Goal: Navigation & Orientation: Find specific page/section

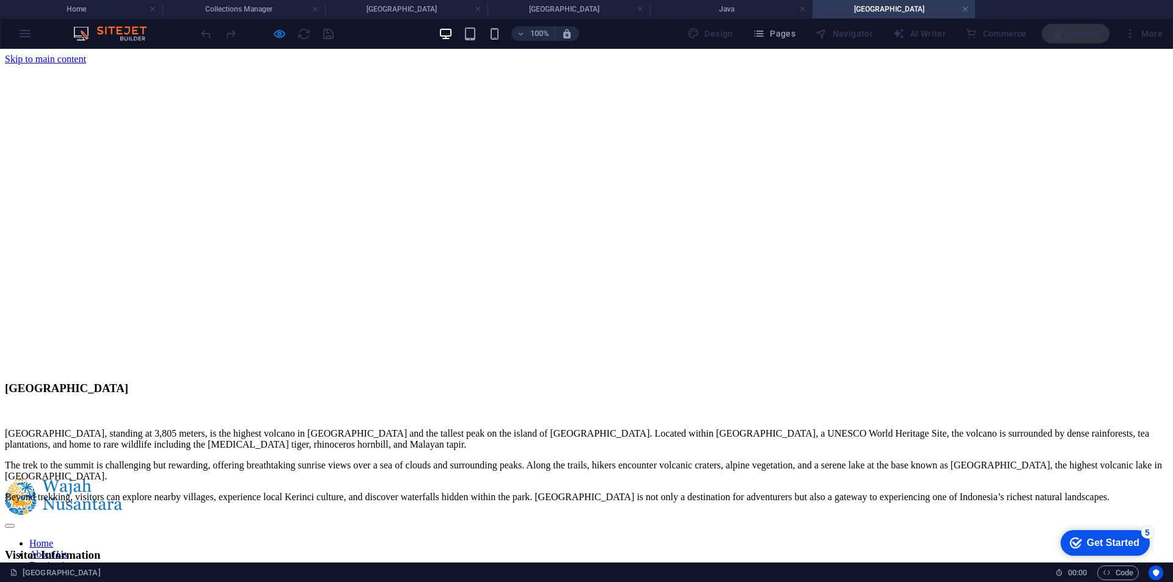
click at [78, 560] on link "Destinations" at bounding box center [53, 565] width 49 height 10
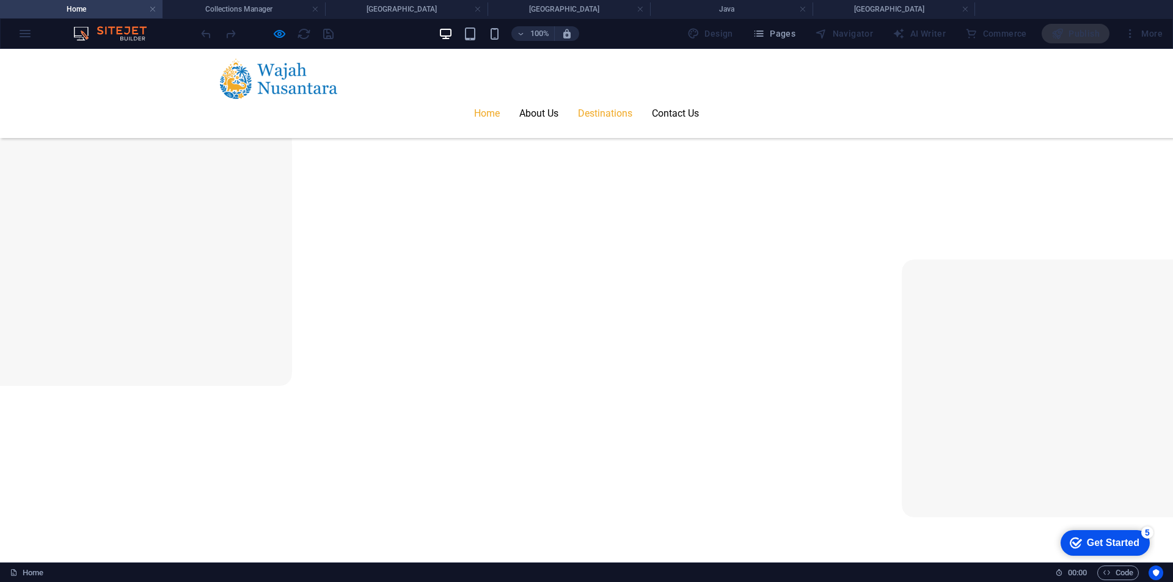
scroll to position [1588, 0]
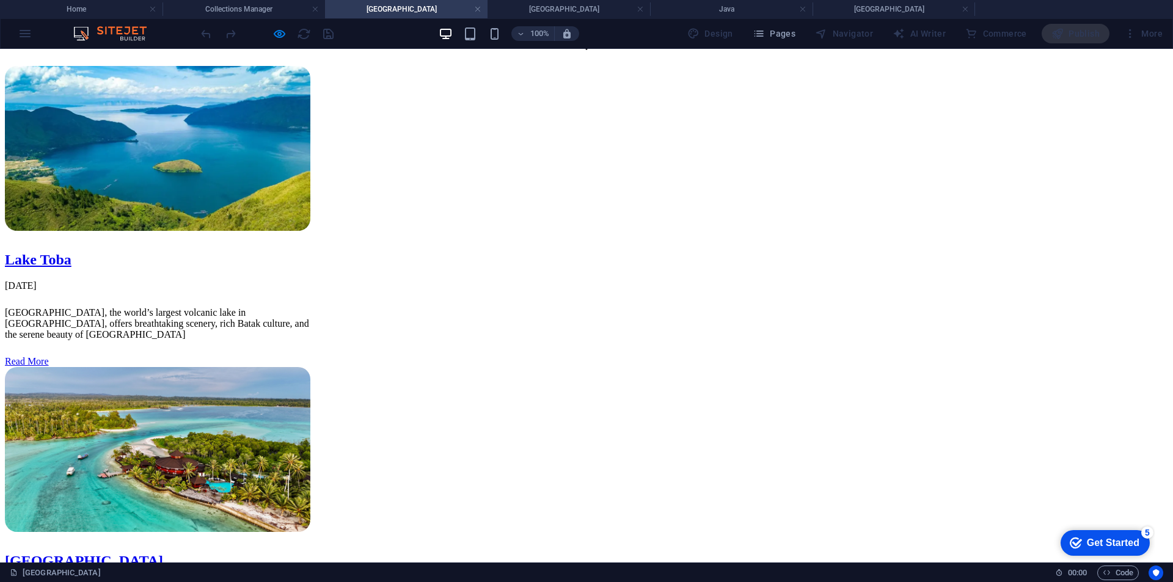
scroll to position [367, 0]
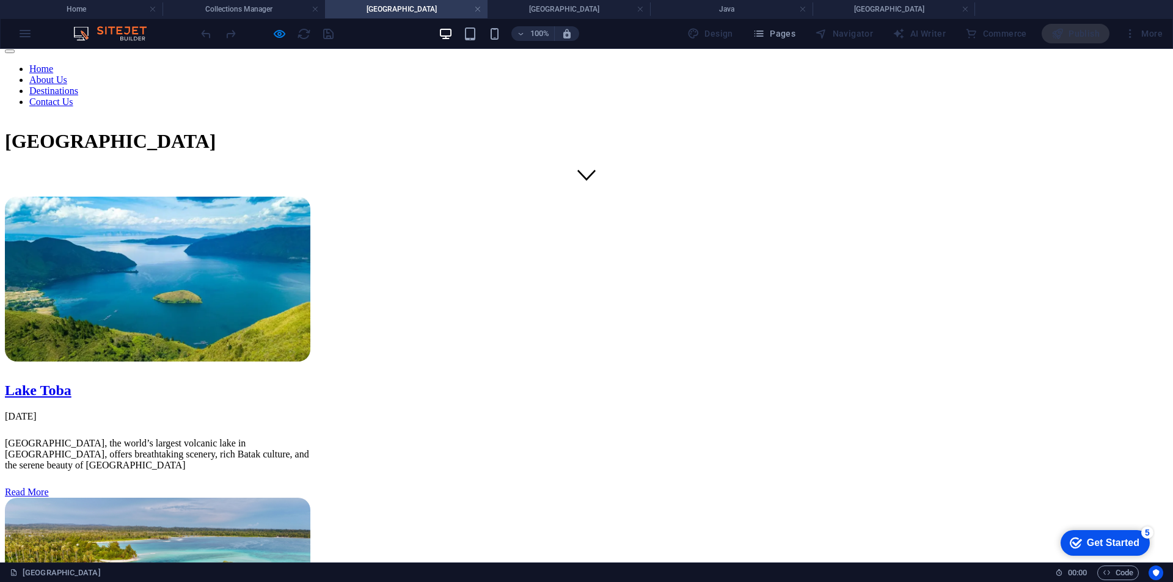
click at [78, 86] on link "Destinations" at bounding box center [53, 91] width 49 height 10
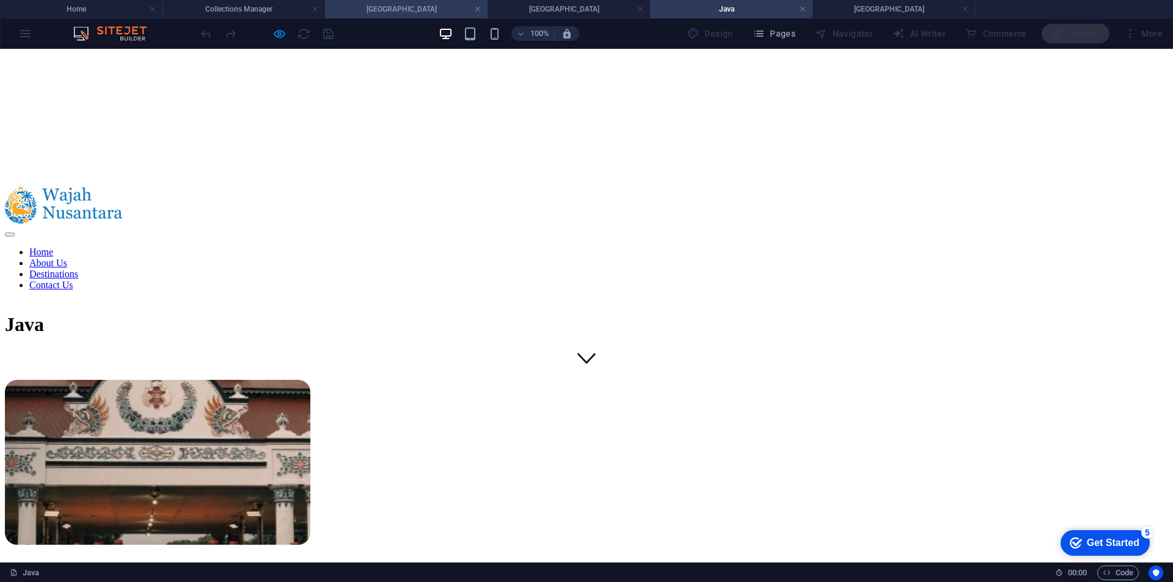
click at [384, 16] on li "[GEOGRAPHIC_DATA]" at bounding box center [406, 9] width 162 height 18
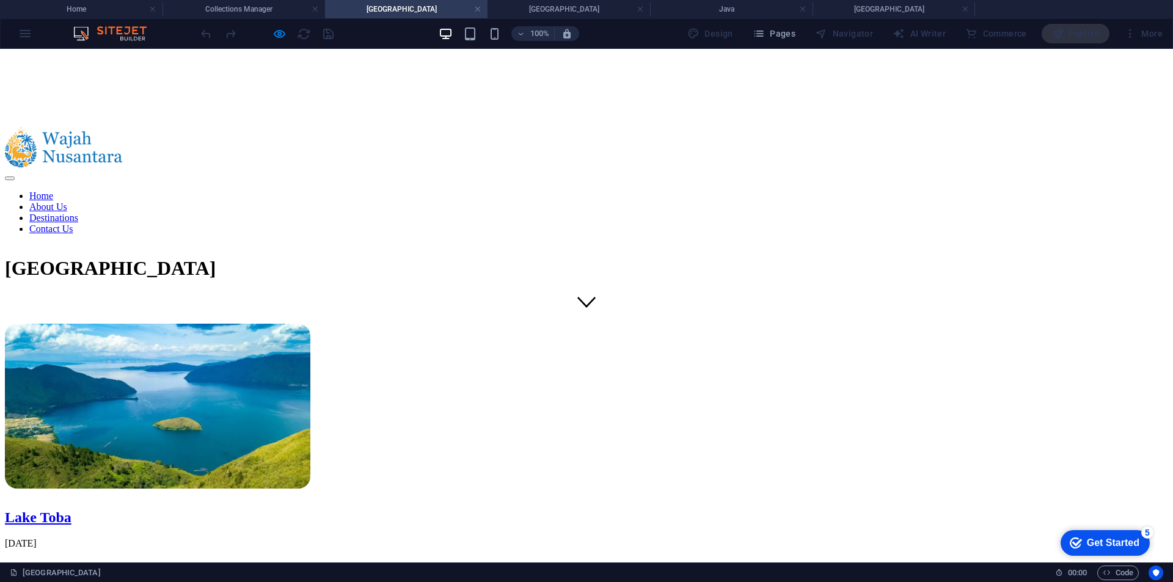
scroll to position [305, 0]
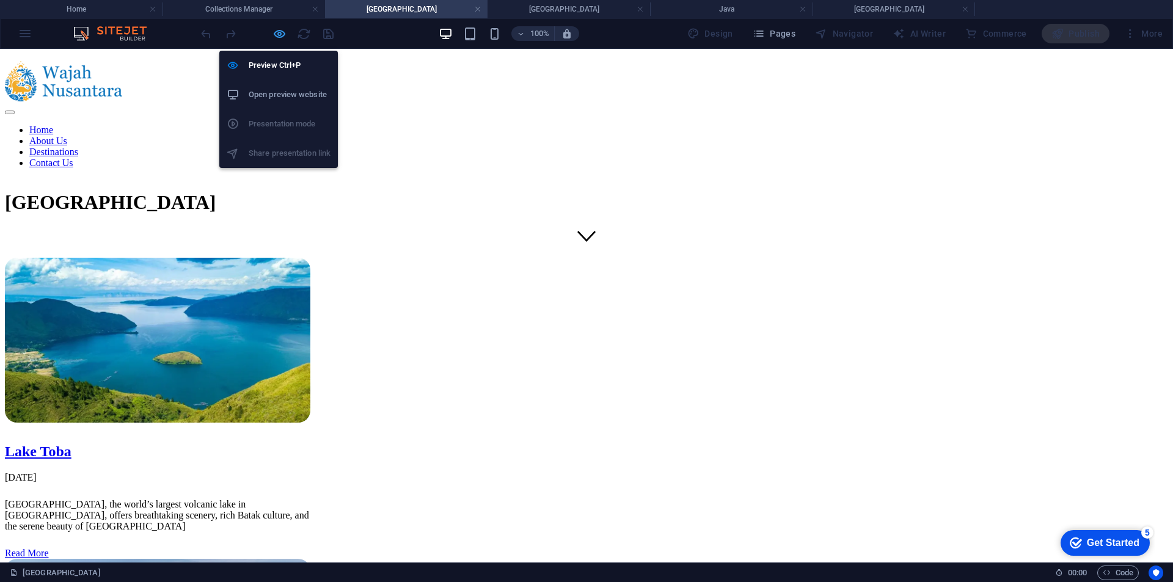
click at [281, 28] on icon "button" at bounding box center [279, 34] width 14 height 14
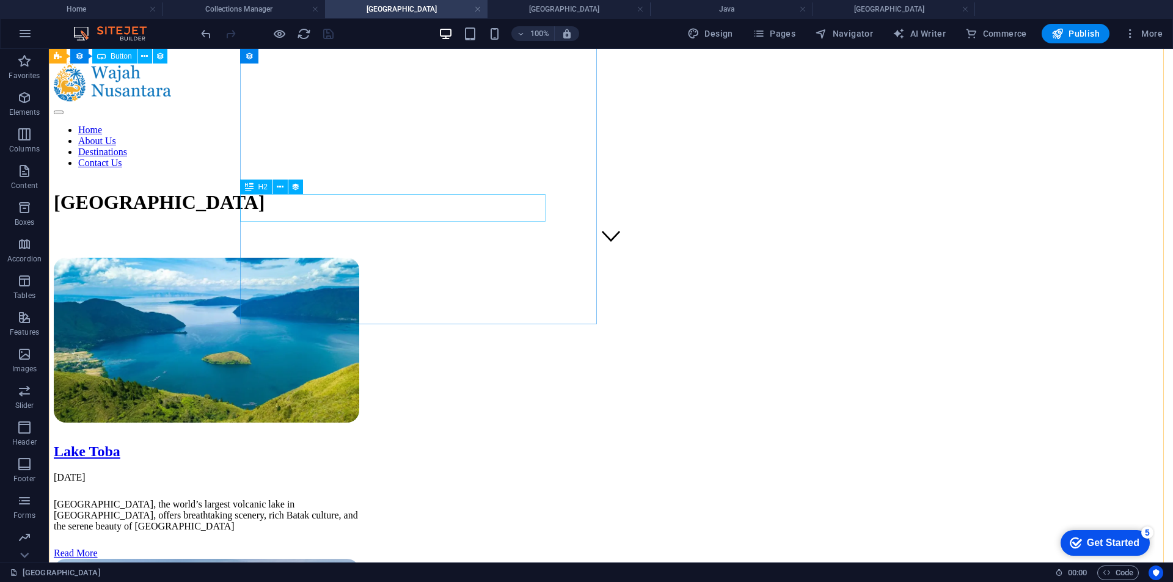
click at [359, 443] on div "Lake Toba" at bounding box center [206, 451] width 305 height 16
select select "name"
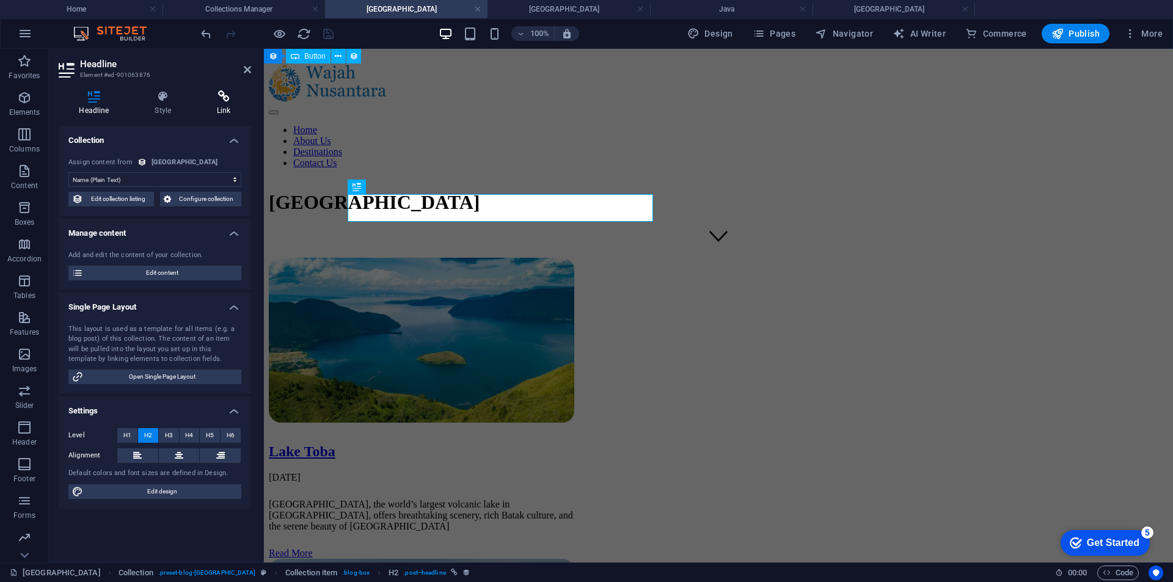
click at [232, 106] on h4 "Link" at bounding box center [224, 103] width 54 height 26
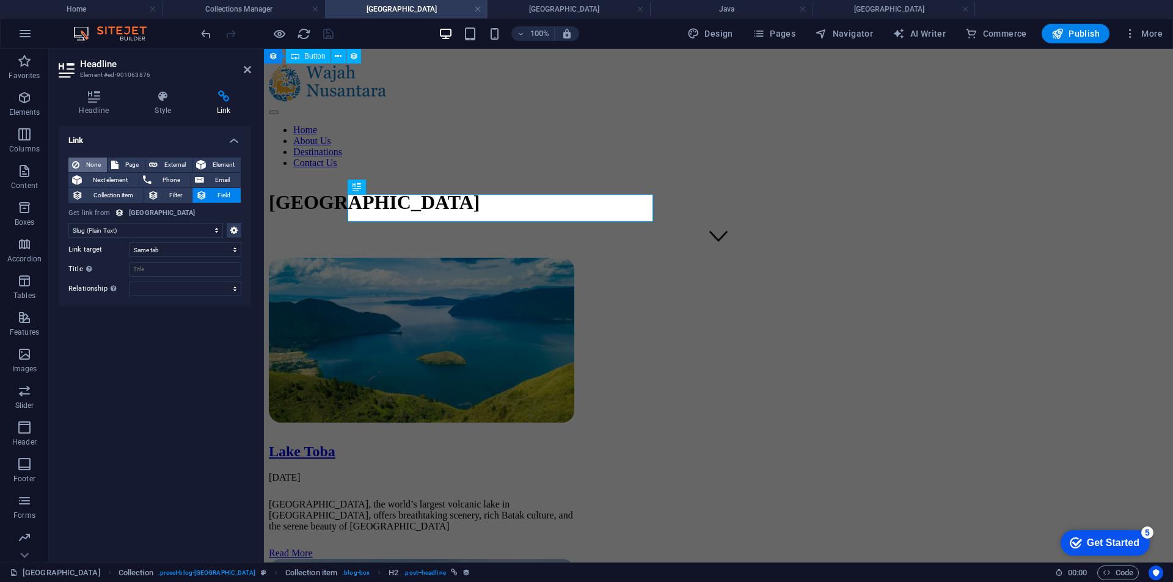
click at [81, 166] on button "None" at bounding box center [87, 165] width 38 height 15
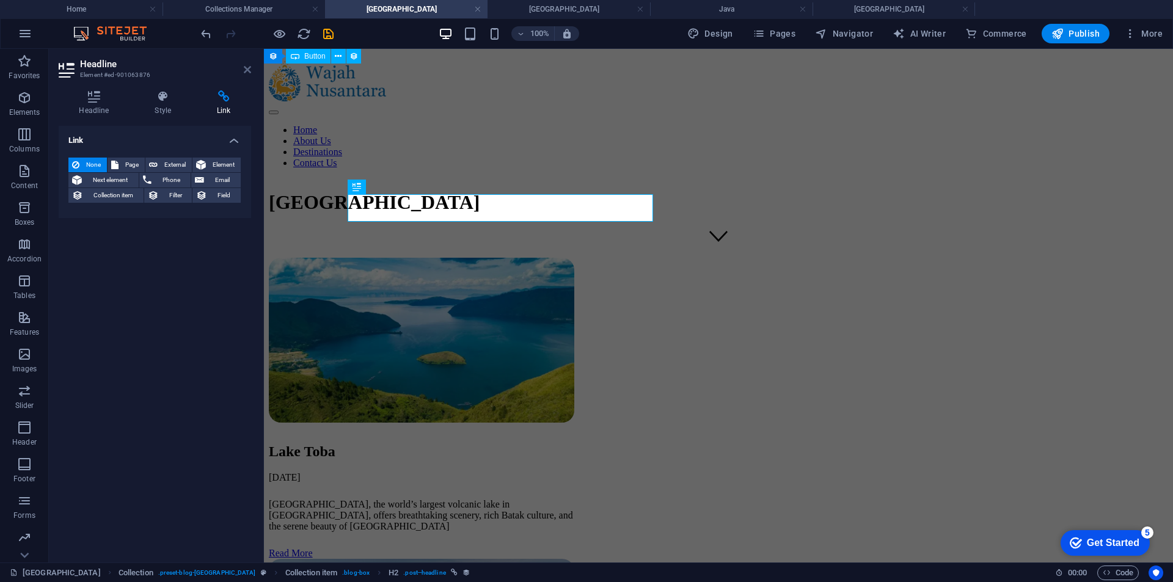
click at [250, 71] on icon at bounding box center [247, 70] width 7 height 10
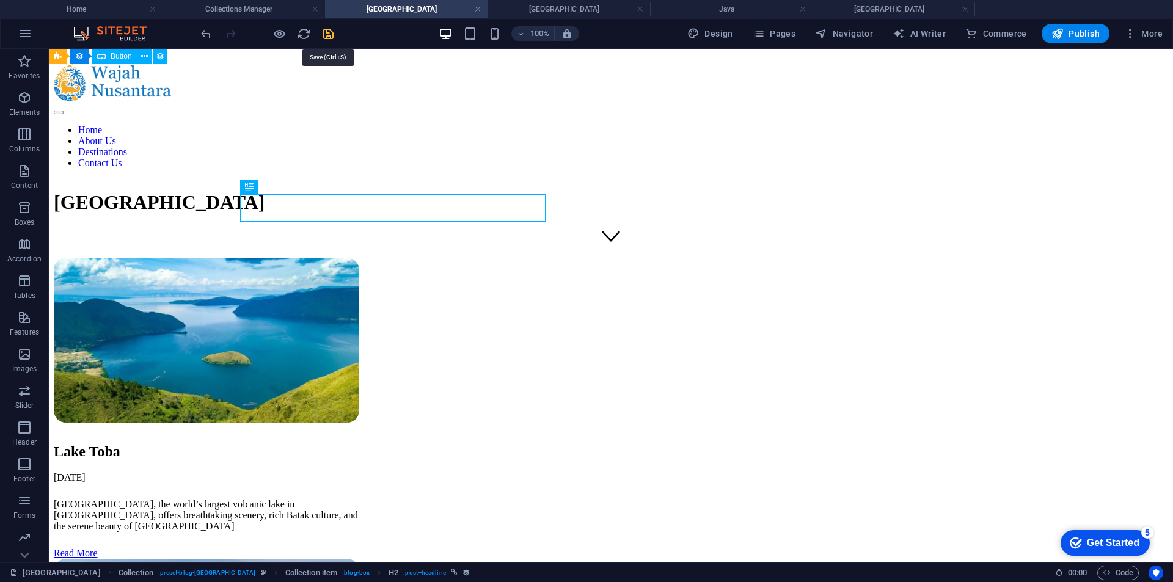
click at [333, 31] on icon "save" at bounding box center [328, 34] width 14 height 14
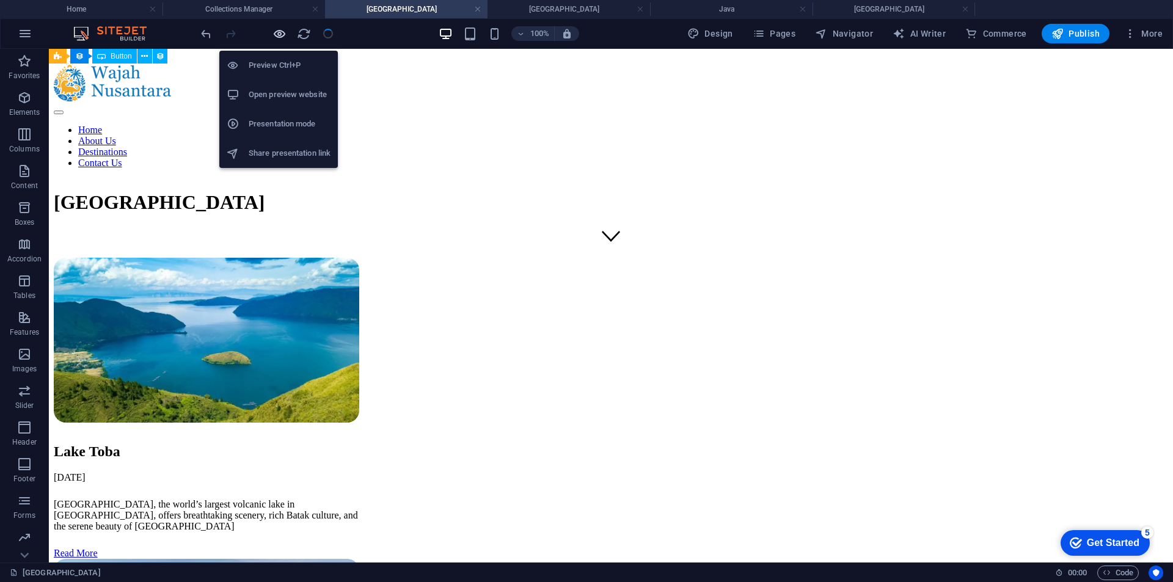
click at [286, 35] on icon "button" at bounding box center [279, 34] width 14 height 14
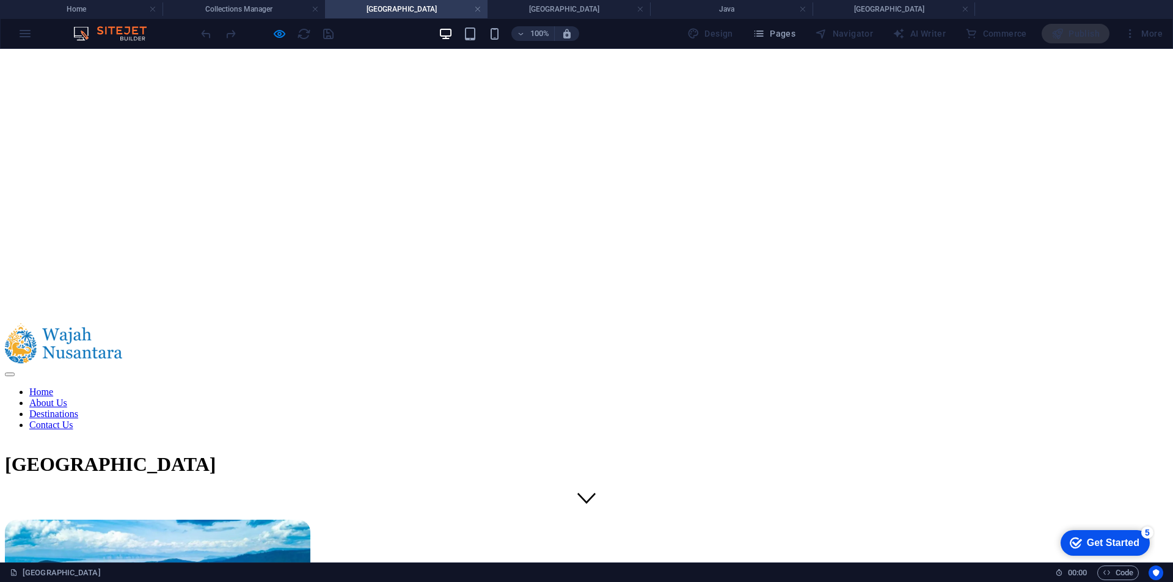
scroll to position [0, 0]
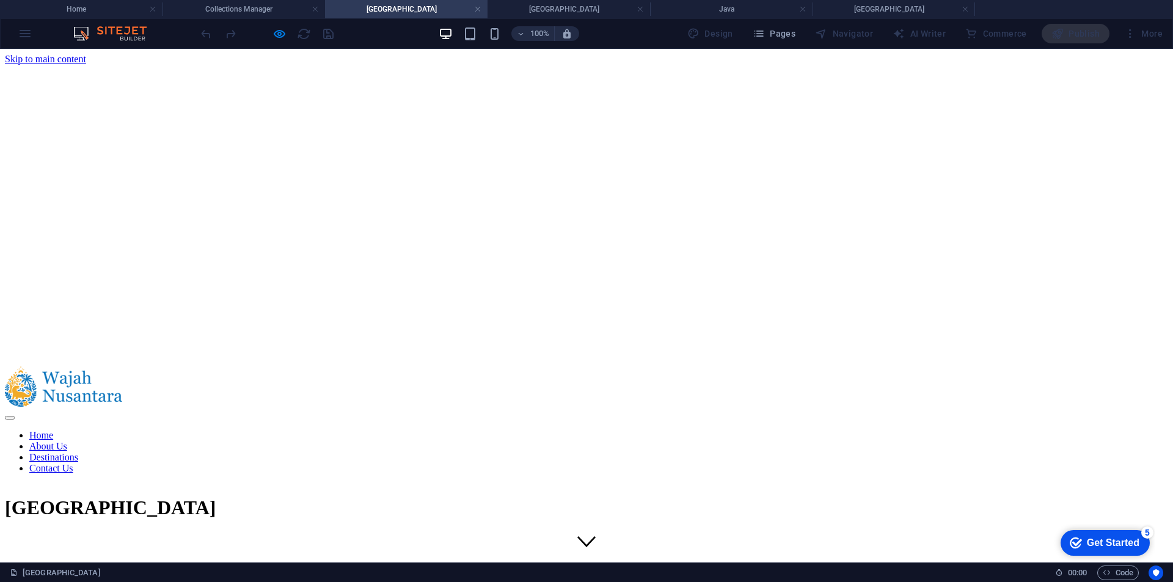
click at [53, 430] on link "Home" at bounding box center [41, 435] width 24 height 10
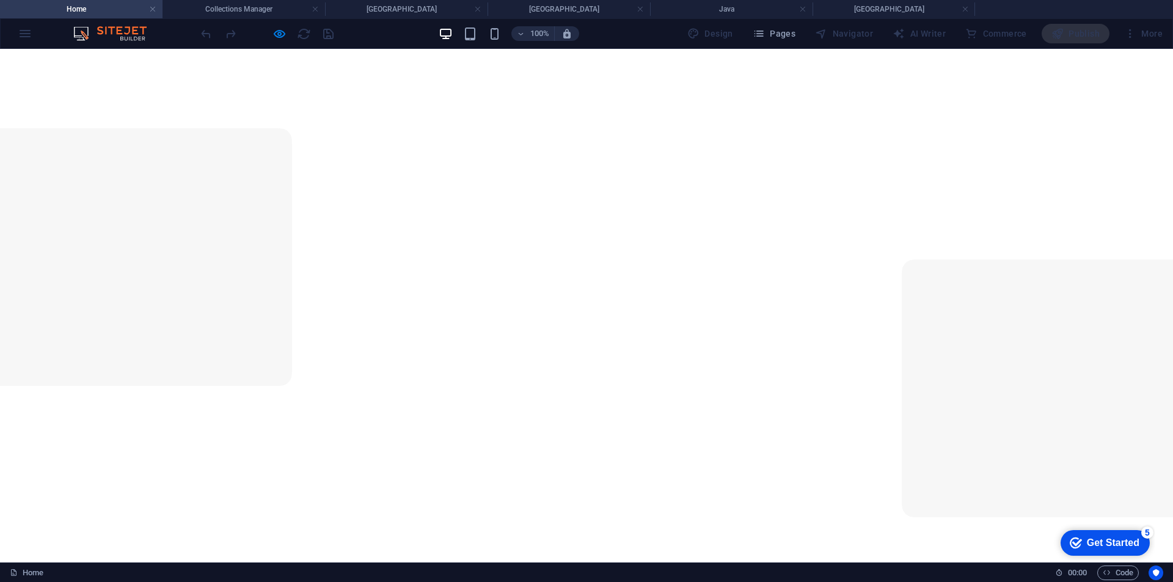
click at [674, 356] on video at bounding box center [586, 387] width 1173 height 676
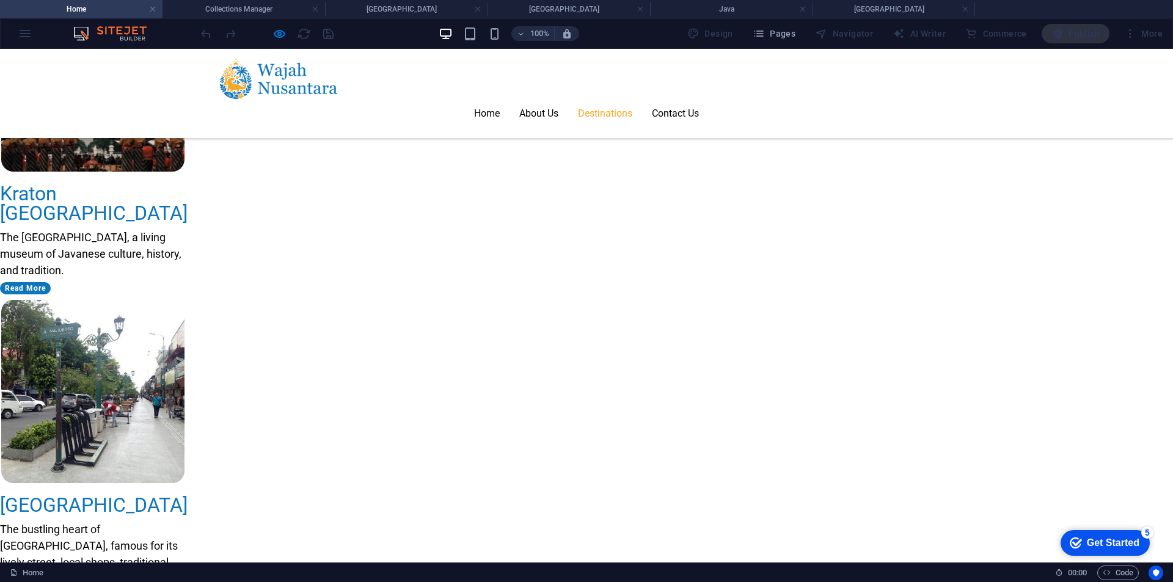
scroll to position [1588, 0]
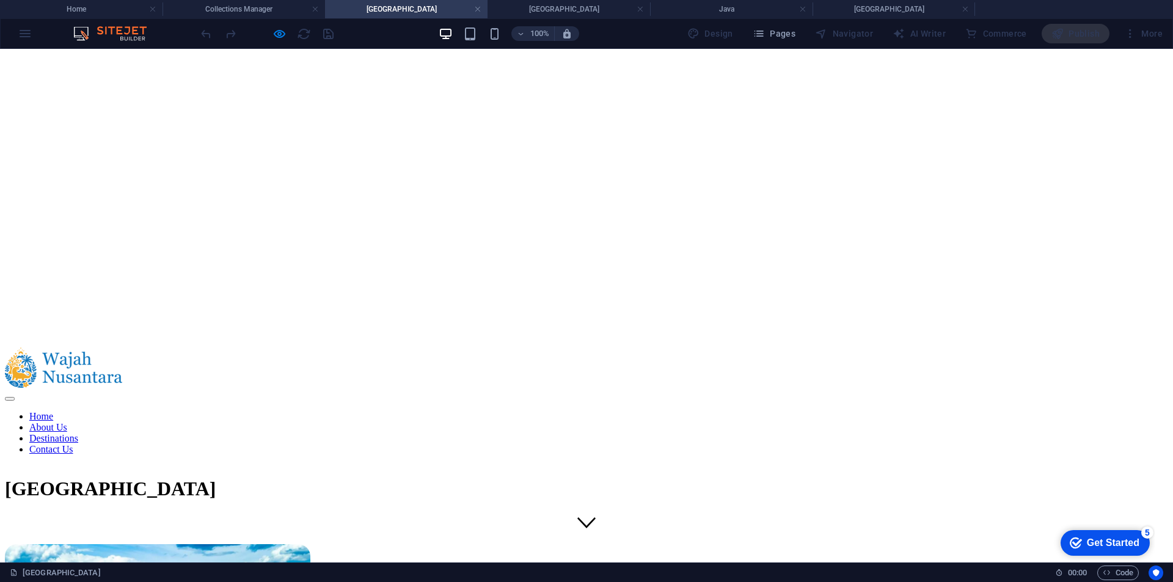
scroll to position [305, 0]
